Goal: Task Accomplishment & Management: Manage account settings

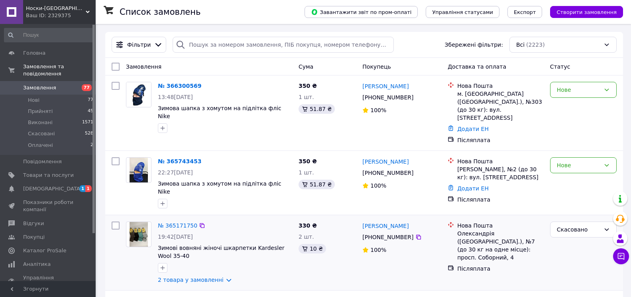
scroll to position [80, 0]
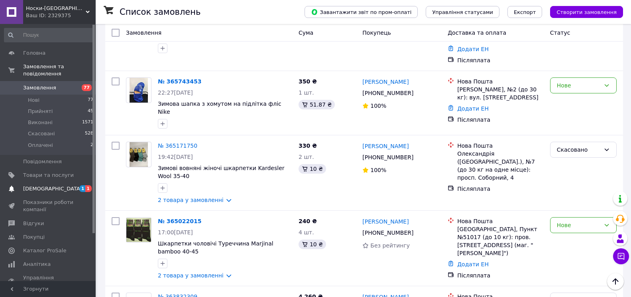
click at [53, 185] on span "[DEMOGRAPHIC_DATA]" at bounding box center [48, 188] width 51 height 7
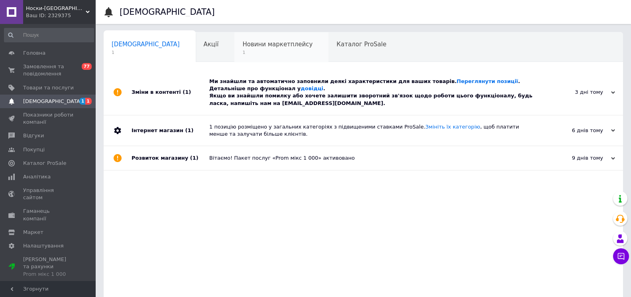
click at [245, 43] on span "Новини маркетплейсу" at bounding box center [277, 44] width 70 height 7
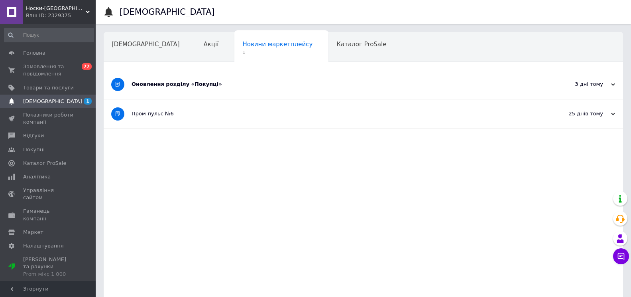
click at [177, 91] on div "Оновлення розділу «Покупці»" at bounding box center [334, 84] width 404 height 29
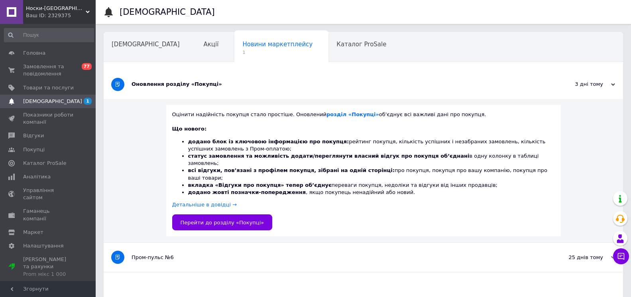
click at [177, 87] on div "Оновлення розділу «Покупці»" at bounding box center [334, 84] width 404 height 7
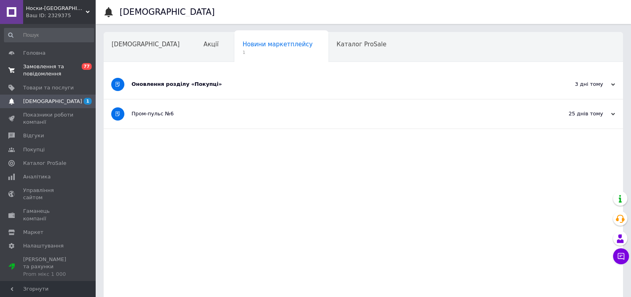
click at [77, 64] on span "0 77" at bounding box center [85, 70] width 22 height 14
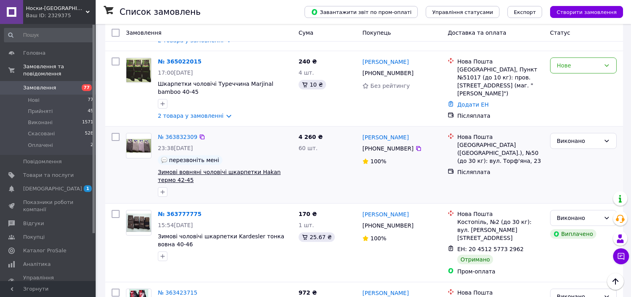
scroll to position [319, 0]
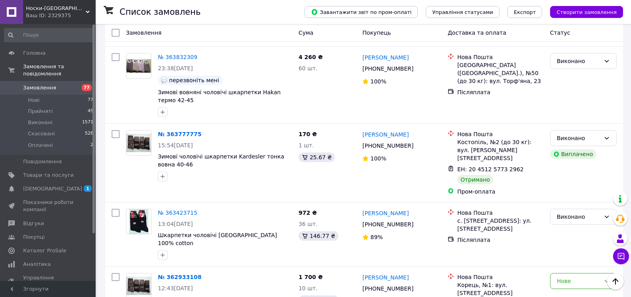
click at [39, 199] on span "Показники роботи компанії" at bounding box center [48, 205] width 51 height 14
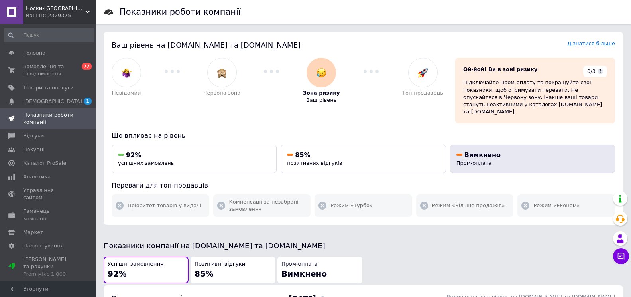
click at [493, 153] on div "Вимкнено Пром-оплата" at bounding box center [532, 159] width 152 height 16
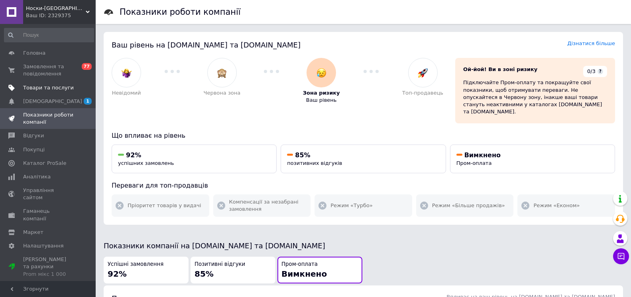
click at [59, 92] on link "Товари та послуги" at bounding box center [49, 88] width 98 height 14
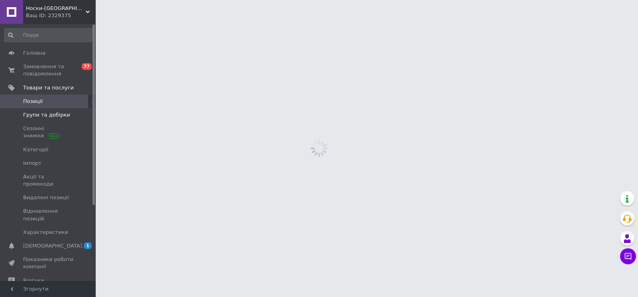
click at [61, 110] on link "Групи та добірки" at bounding box center [49, 115] width 98 height 14
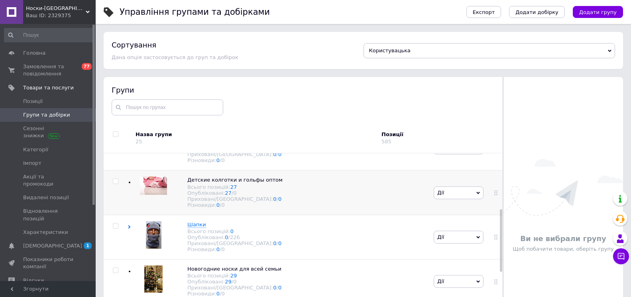
scroll to position [199, 0]
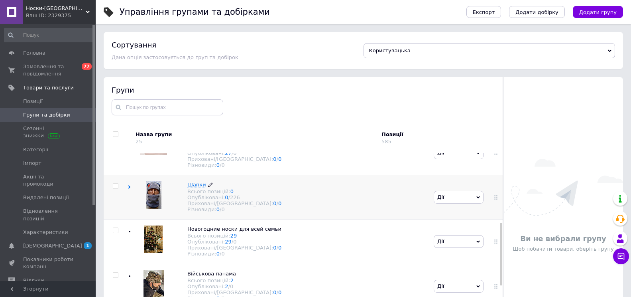
click at [204, 197] on span "Шапки Всього позицій: 0 Опубліковані: 0 / 226 Приховані/Видалені: 0 / 0 Різнови…" at bounding box center [234, 196] width 94 height 31
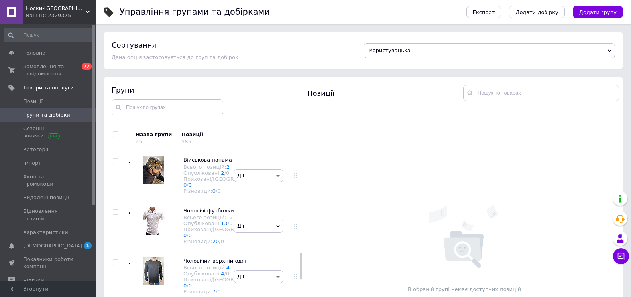
scroll to position [721, 0]
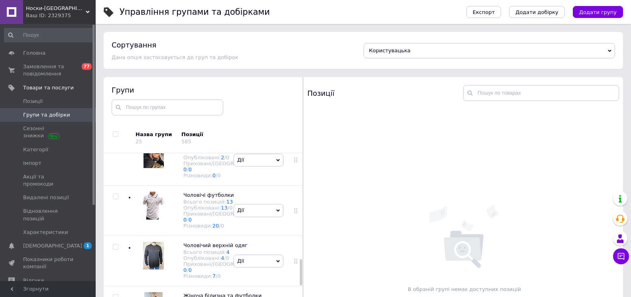
click at [192, 39] on span "Зимова шапка та [PERSON_NAME]" at bounding box center [206, 32] width 47 height 13
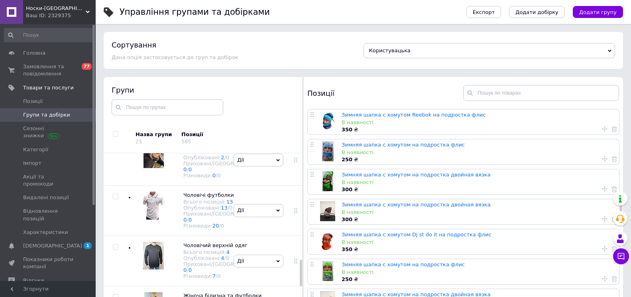
scroll to position [757, 0]
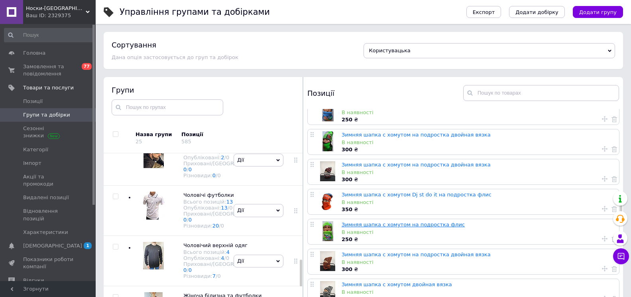
drag, startPoint x: 388, startPoint y: 220, endPoint x: 365, endPoint y: 223, distance: 23.2
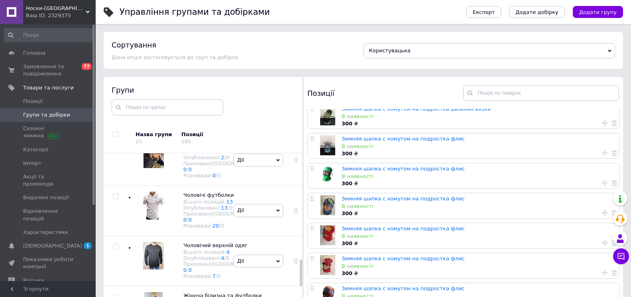
scroll to position [45, 0]
